Goal: Obtain resource: Download file/media

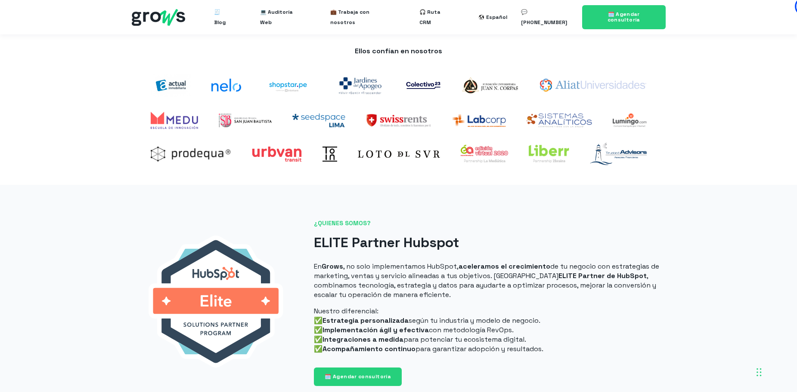
scroll to position [129, 0]
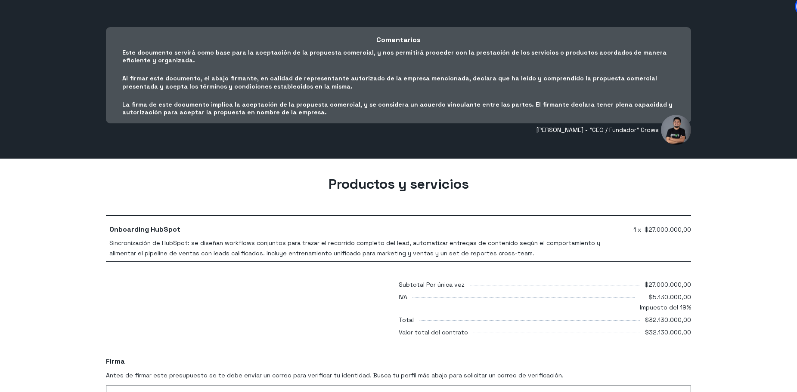
scroll to position [129, 0]
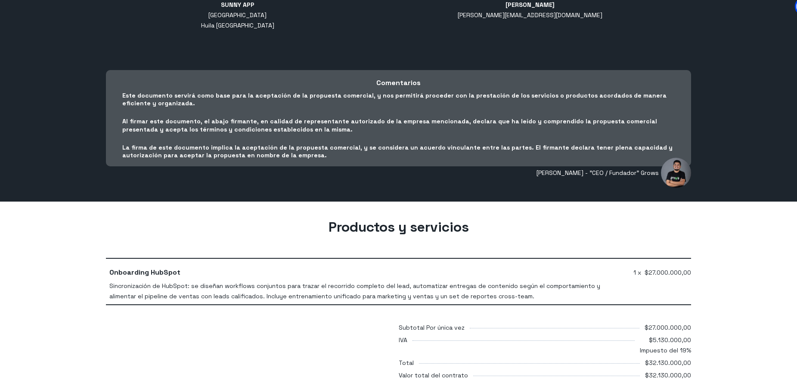
click at [259, 216] on div "Productos y servicios Onboarding HubSpot Sincronización de HubSpot: se diseñan …" at bounding box center [398, 292] width 797 height 181
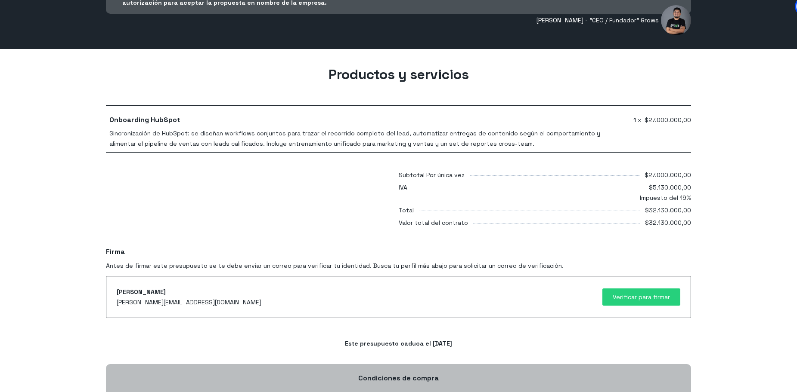
scroll to position [301, 0]
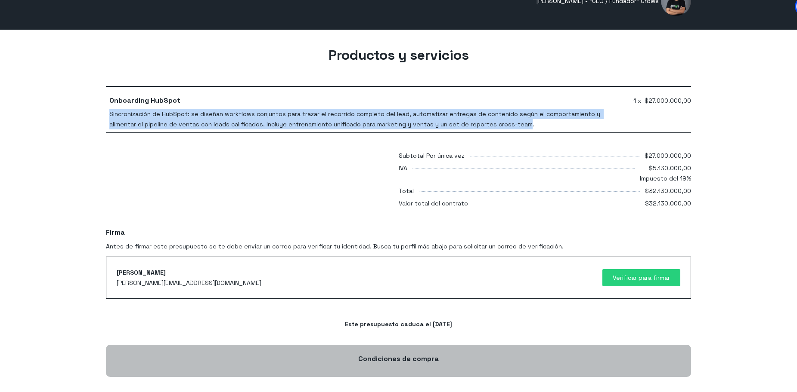
drag, startPoint x: 497, startPoint y: 124, endPoint x: 108, endPoint y: 114, distance: 388.3
click at [108, 114] on td "Onboarding HubSpot Sincronización de HubSpot: se diseñan workflows conjuntos pa…" at bounding box center [368, 109] width 524 height 46
copy div "Sincronización de HubSpot: se diseñan workflows conjuntos para trazar el recorr…"
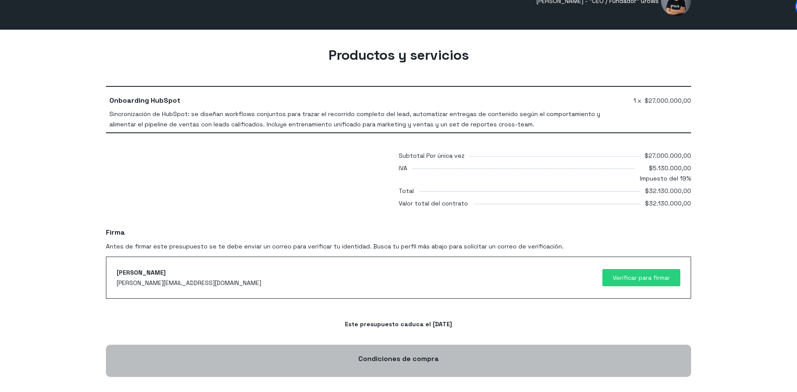
click at [246, 320] on div "Este presupuesto caduca el [DATE]" at bounding box center [398, 324] width 584 height 10
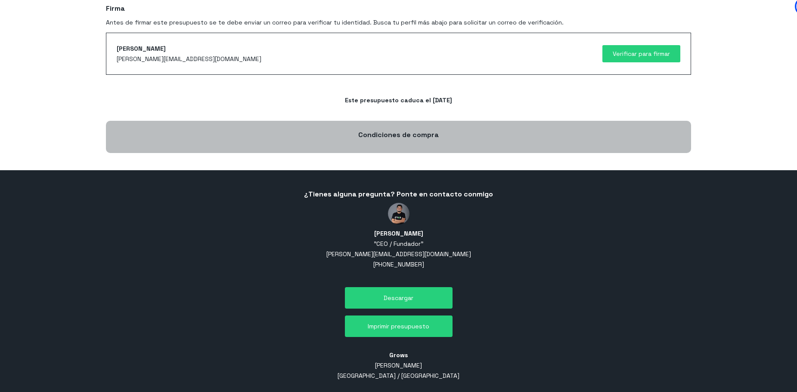
scroll to position [528, 0]
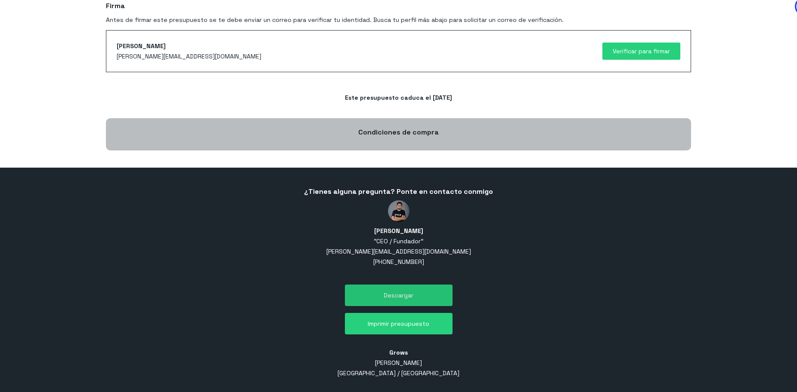
click at [398, 294] on button "Descargar" at bounding box center [399, 296] width 108 height 22
